Goal: Information Seeking & Learning: Learn about a topic

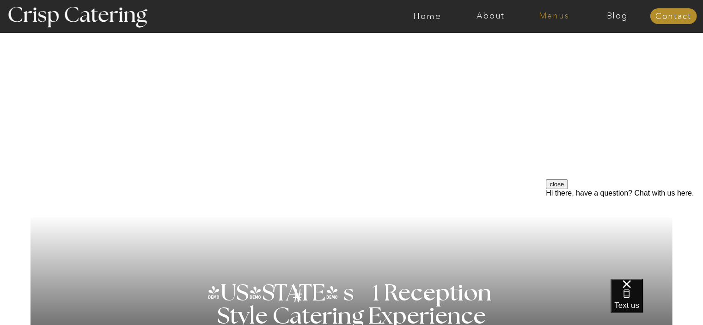
click at [553, 16] on nav "Menus" at bounding box center [553, 16] width 63 height 9
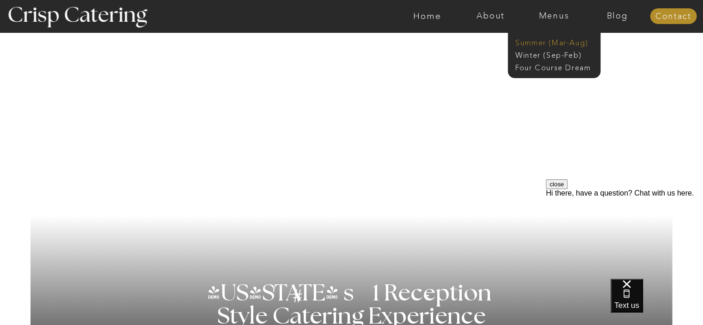
click at [544, 39] on nav "Summer (Mar-Aug)" at bounding box center [557, 41] width 83 height 9
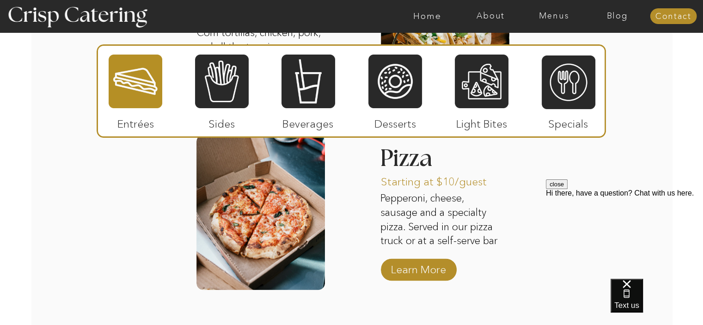
scroll to position [1259, 0]
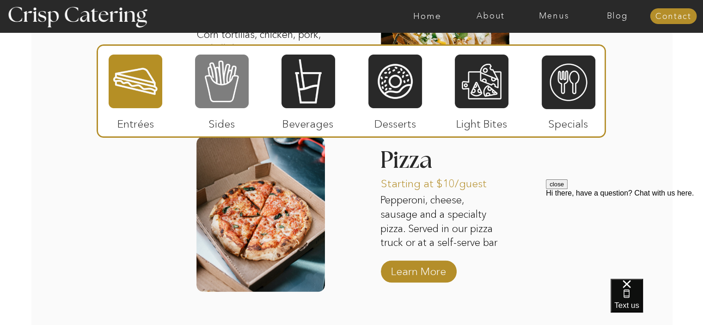
click at [242, 94] on div at bounding box center [222, 81] width 54 height 55
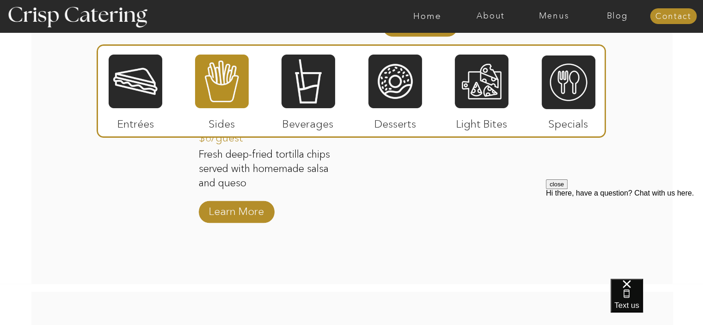
scroll to position [1324, 0]
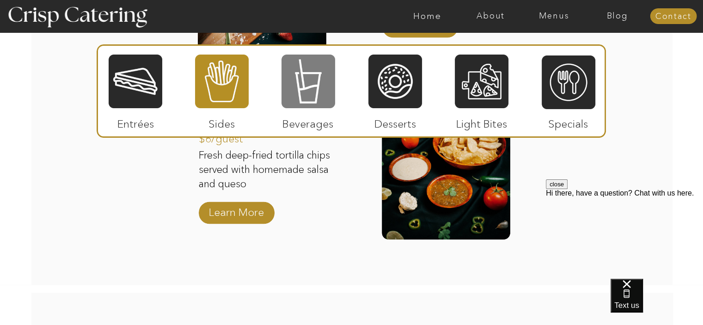
click at [305, 86] on div at bounding box center [309, 81] width 54 height 55
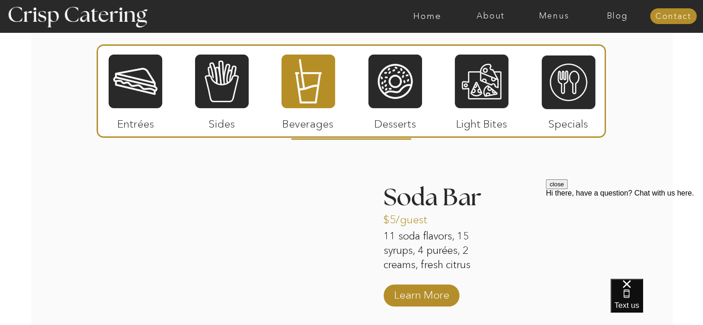
scroll to position [832, 0]
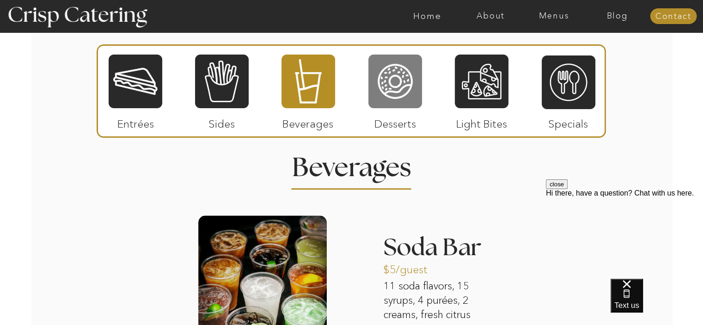
click at [382, 61] on div at bounding box center [396, 81] width 54 height 55
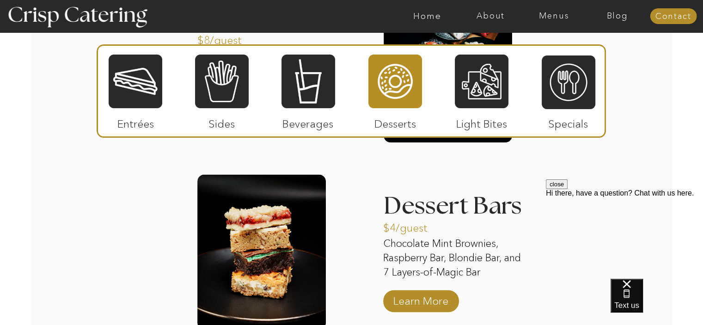
scroll to position [1248, 0]
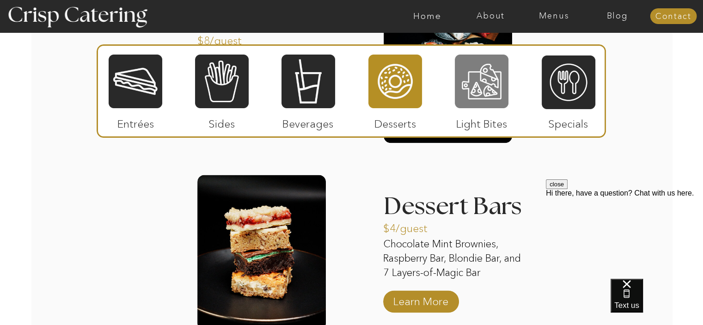
click at [466, 105] on div at bounding box center [482, 81] width 54 height 55
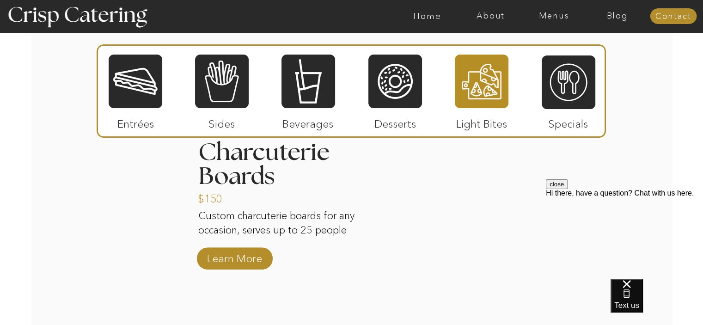
scroll to position [939, 0]
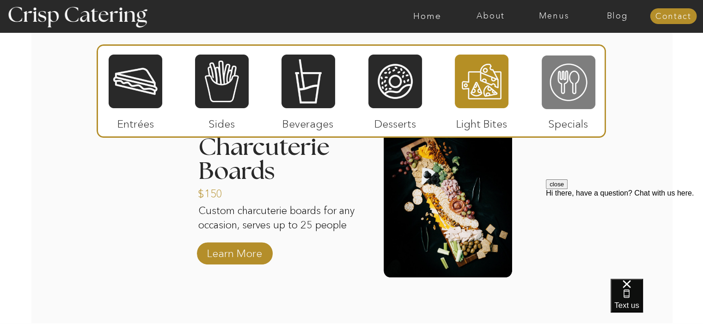
click at [544, 93] on div at bounding box center [569, 82] width 54 height 55
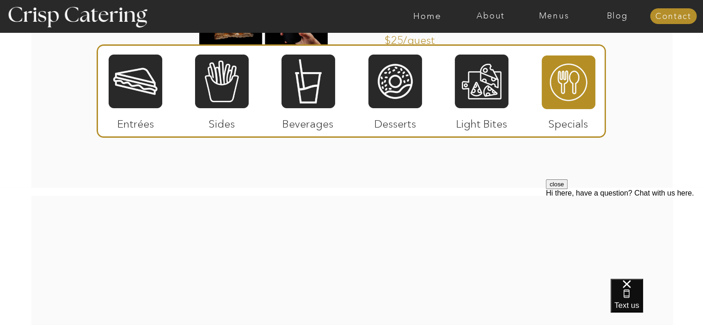
scroll to position [1275, 0]
